Goal: Navigation & Orientation: Find specific page/section

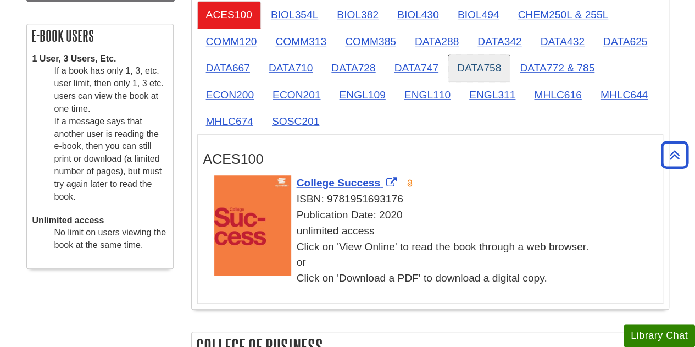
scroll to position [330, 0]
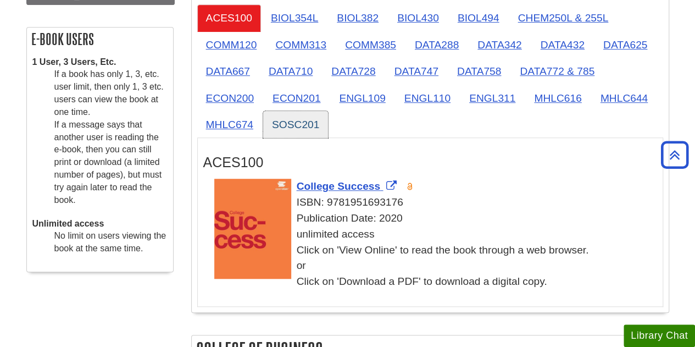
click at [307, 121] on link "SOSC201" at bounding box center [295, 124] width 65 height 27
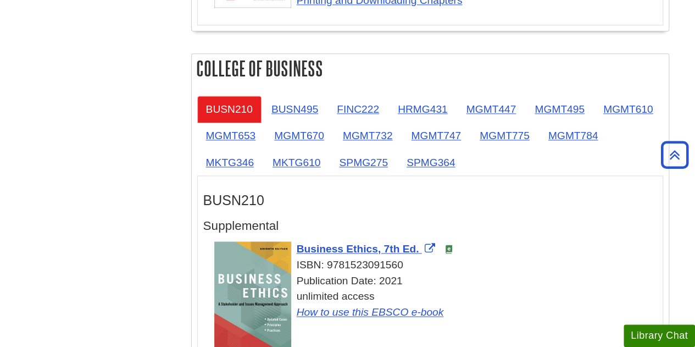
scroll to position [714, 0]
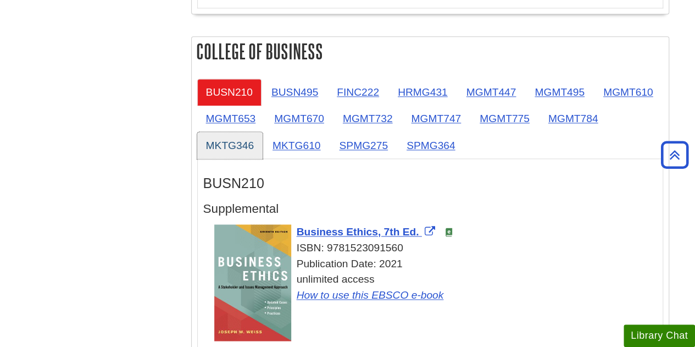
click at [229, 139] on link "MKTG346" at bounding box center [229, 145] width 65 height 27
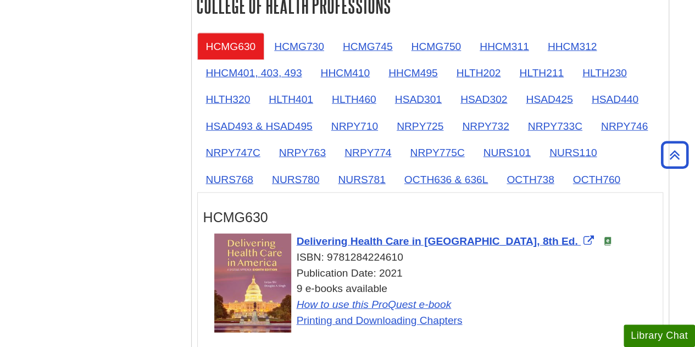
scroll to position [1209, 0]
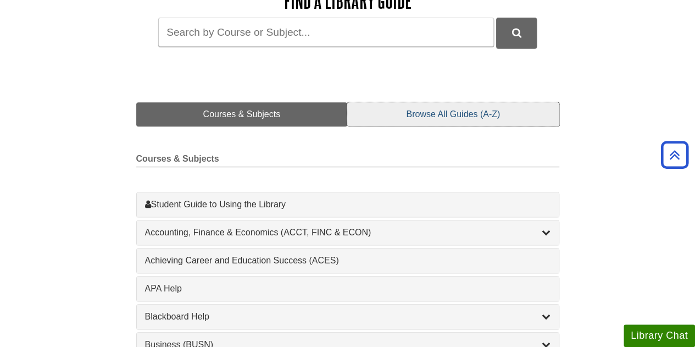
scroll to position [165, 0]
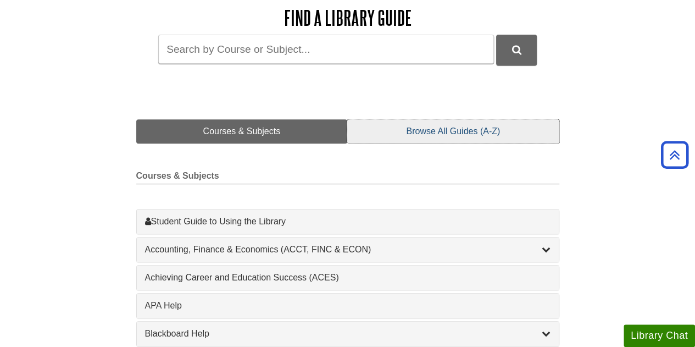
click at [423, 130] on link "Browse All Guides (A-Z)" at bounding box center [453, 131] width 212 height 24
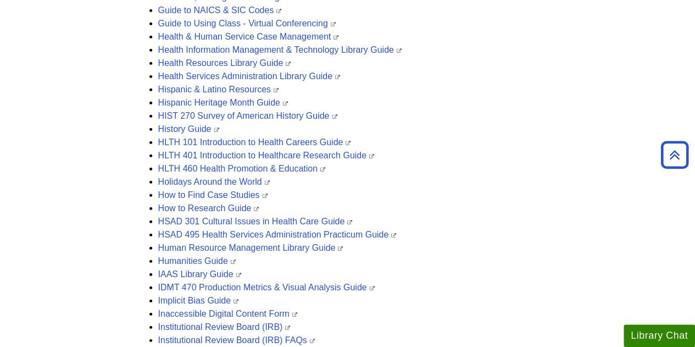
scroll to position [1428, 0]
